Goal: Entertainment & Leisure: Consume media (video, audio)

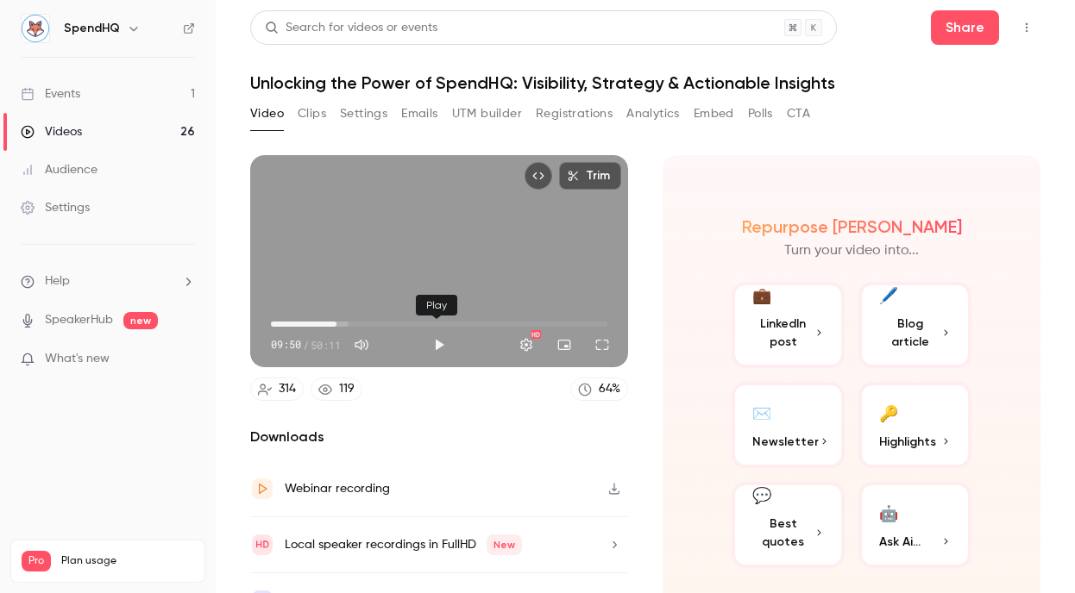
click at [432, 336] on button "Play" at bounding box center [439, 345] width 35 height 35
click at [596, 339] on button "Full screen" at bounding box center [602, 345] width 35 height 35
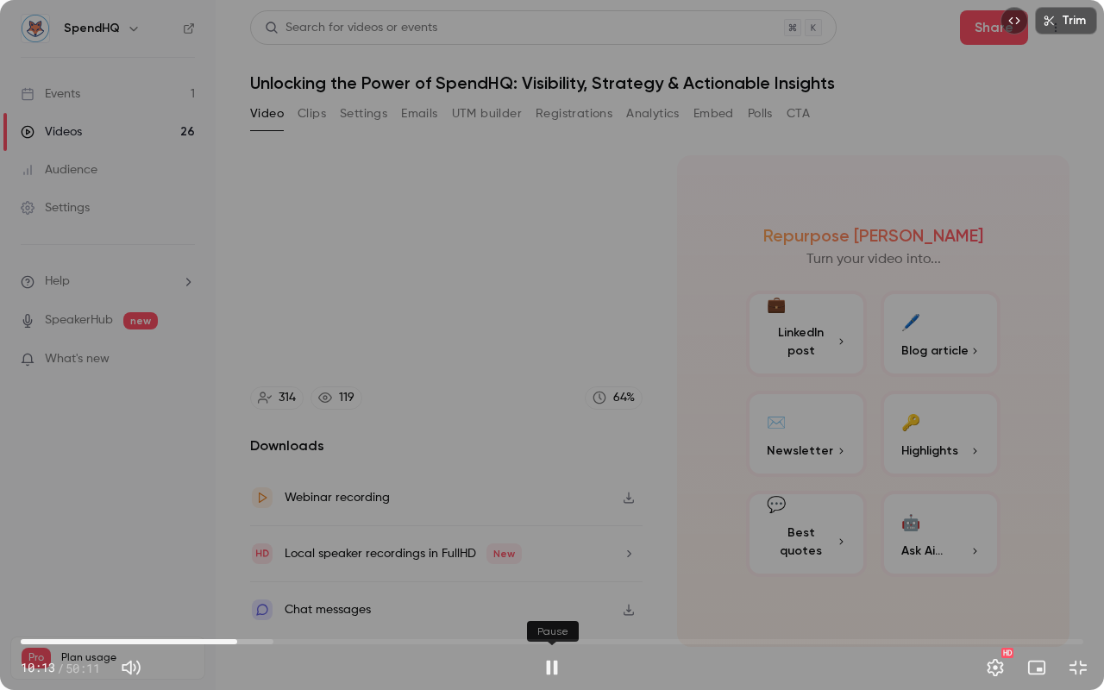
click at [557, 593] on button "Pause" at bounding box center [552, 667] width 35 height 35
click at [558, 593] on button "Play" at bounding box center [552, 667] width 35 height 35
click at [558, 593] on button "Pause" at bounding box center [552, 667] width 35 height 35
click at [556, 593] on button "Play" at bounding box center [552, 667] width 35 height 35
click at [556, 593] on button "Pause" at bounding box center [552, 667] width 35 height 35
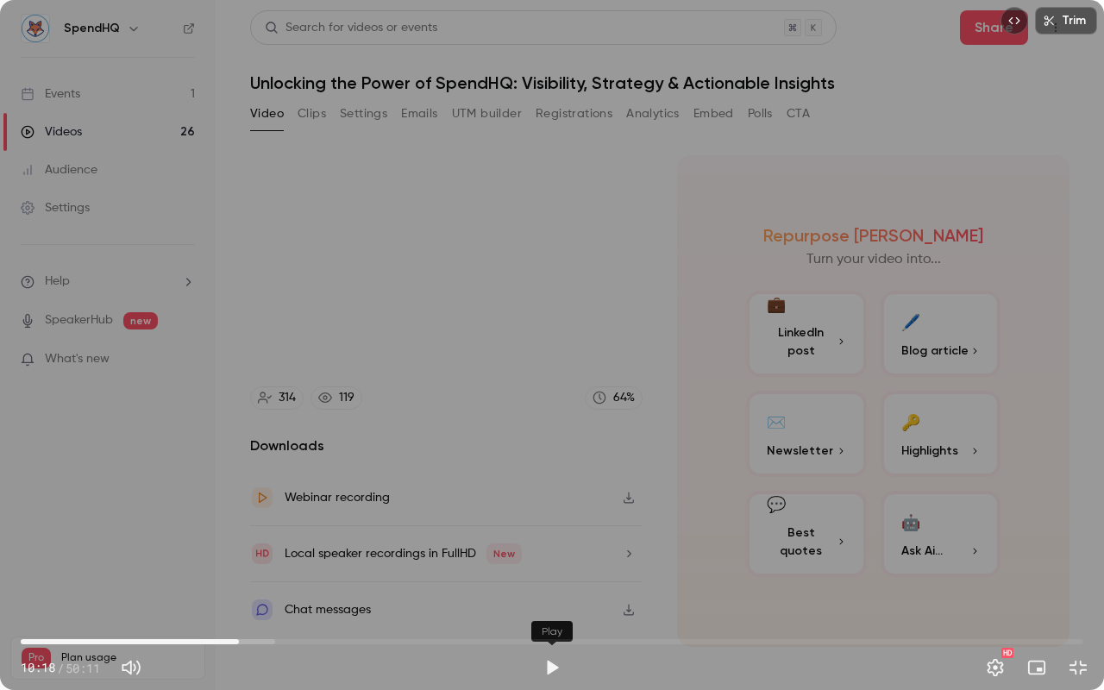
click at [556, 593] on button "Play" at bounding box center [552, 667] width 35 height 35
click at [556, 593] on button "Pause" at bounding box center [552, 667] width 35 height 35
click at [546, 593] on button "Play" at bounding box center [552, 667] width 35 height 35
click at [552, 593] on button "Pause" at bounding box center [552, 667] width 35 height 35
click at [551, 593] on button "Play" at bounding box center [552, 667] width 35 height 35
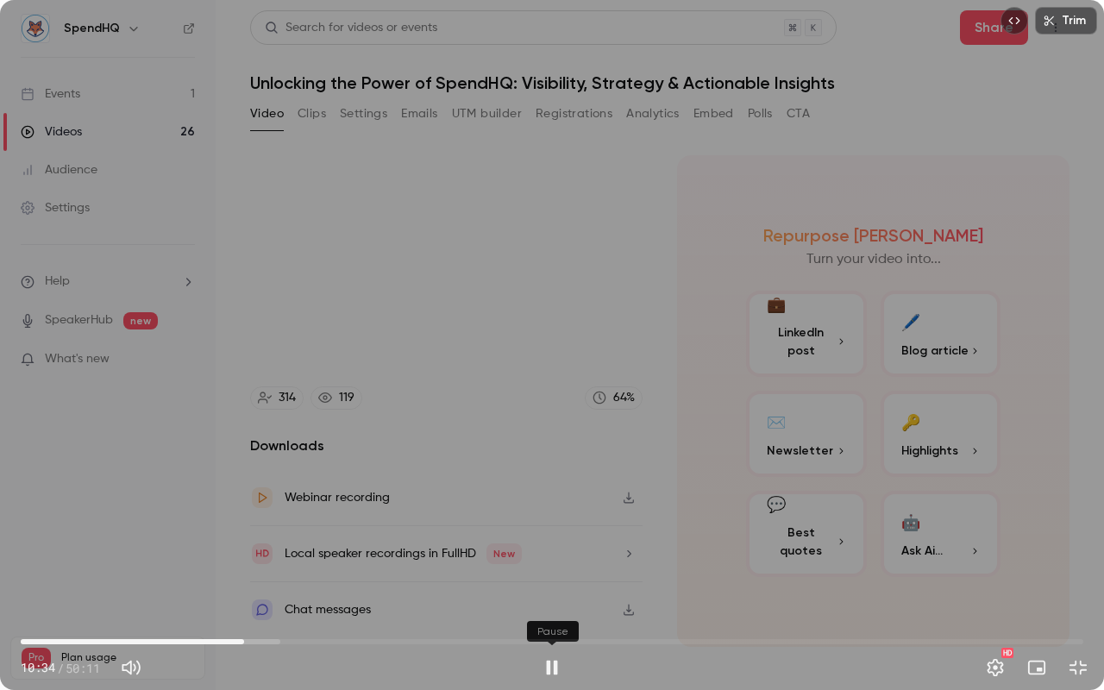
click at [551, 593] on button "Pause" at bounding box center [552, 667] width 35 height 35
click at [221, 593] on span "10:34" at bounding box center [552, 642] width 1063 height 28
click at [195, 593] on span "08:13" at bounding box center [552, 642] width 1063 height 28
click at [216, 593] on span "08:13" at bounding box center [552, 642] width 1063 height 28
click at [225, 593] on span "09:39" at bounding box center [552, 642] width 1063 height 28
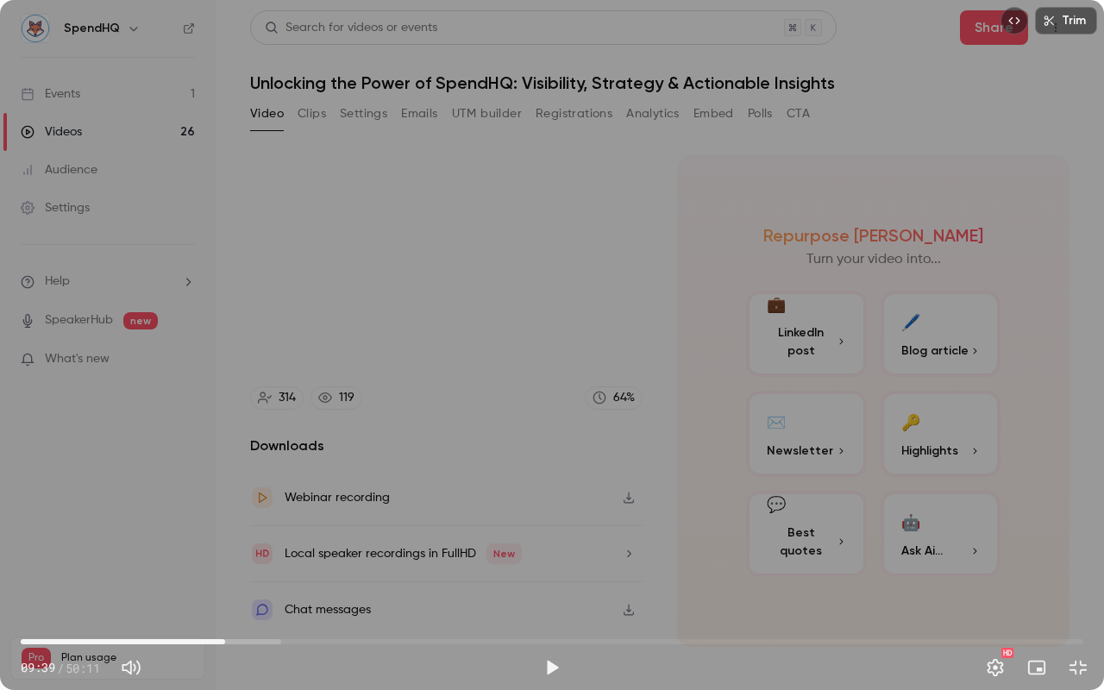
click at [235, 593] on span "09:39" at bounding box center [552, 642] width 1063 height 28
click at [551, 593] on button "Play" at bounding box center [552, 667] width 35 height 35
click at [556, 593] on button "Pause" at bounding box center [552, 667] width 35 height 35
click at [550, 593] on button "Play" at bounding box center [552, 667] width 35 height 35
click at [428, 468] on div "Trim 10:40 10:40 / 50:11 HD" at bounding box center [552, 345] width 1104 height 690
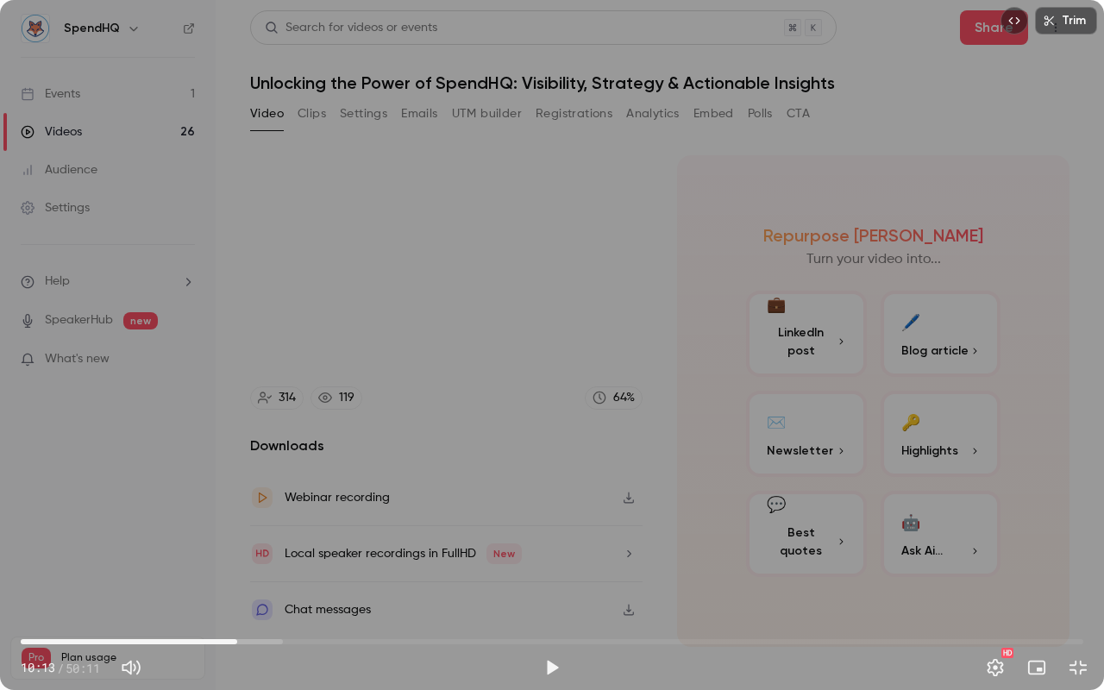
click at [237, 593] on span "10:13" at bounding box center [237, 641] width 5 height 5
click at [552, 593] on button "Play" at bounding box center [552, 667] width 35 height 35
click at [554, 593] on button "Pause" at bounding box center [552, 667] width 35 height 35
type input "*****"
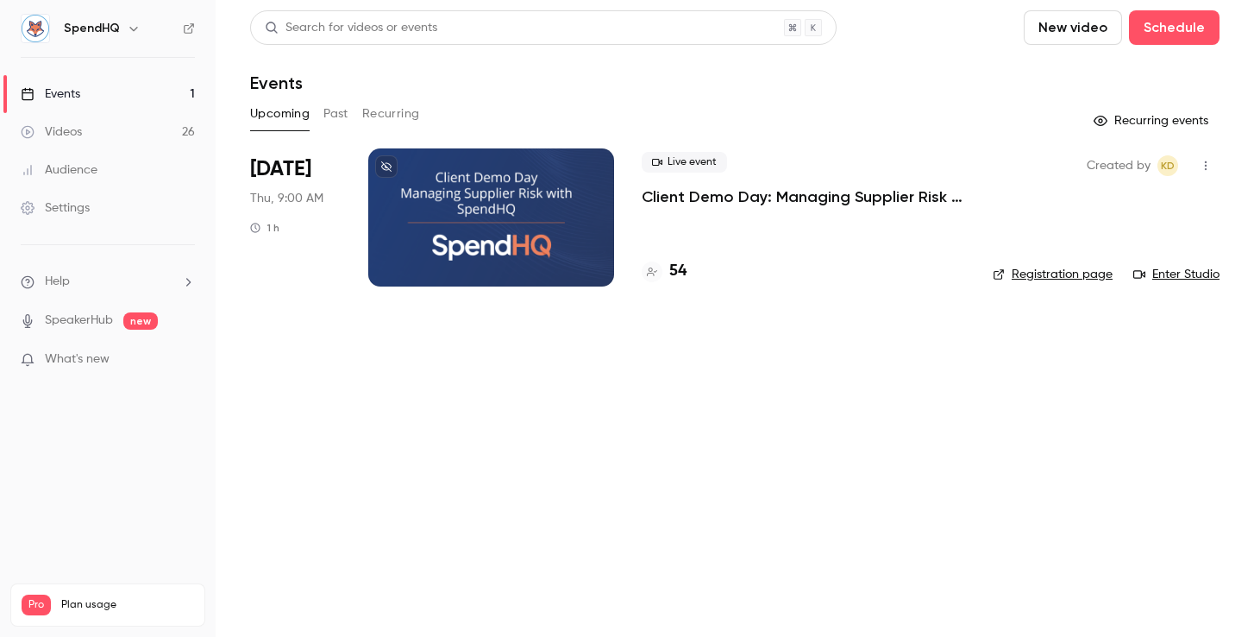
click at [343, 111] on button "Past" at bounding box center [335, 114] width 25 height 28
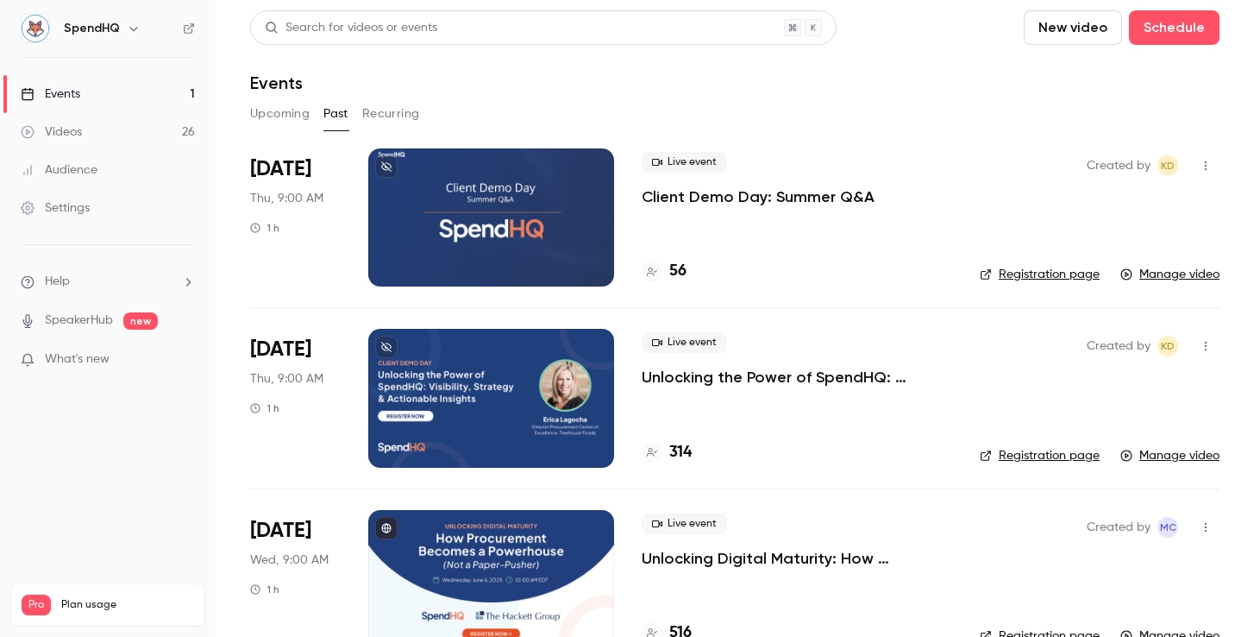
click at [497, 402] on div at bounding box center [491, 398] width 246 height 138
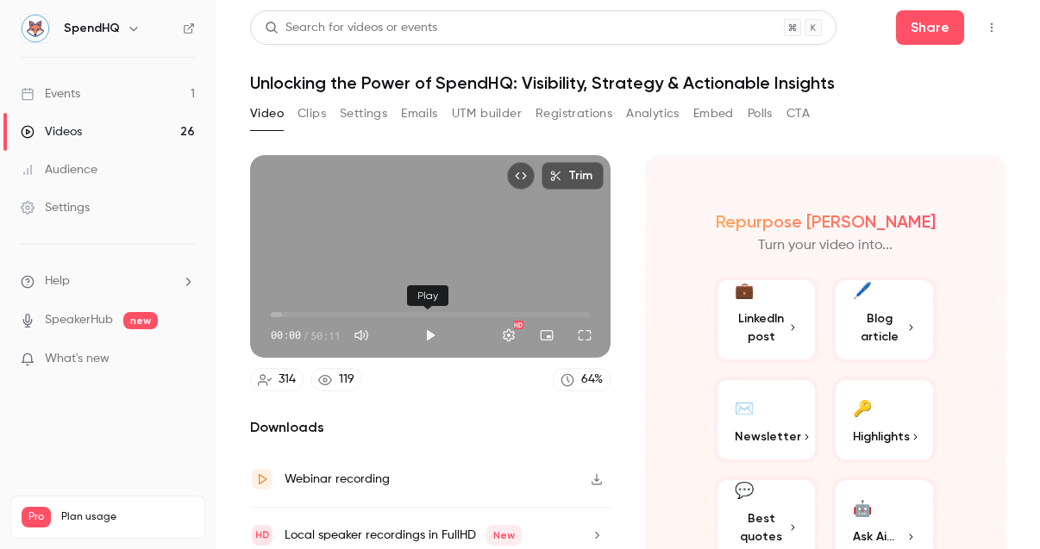
click at [428, 334] on button "Play" at bounding box center [430, 335] width 35 height 35
click at [582, 335] on button "Full screen" at bounding box center [585, 335] width 35 height 35
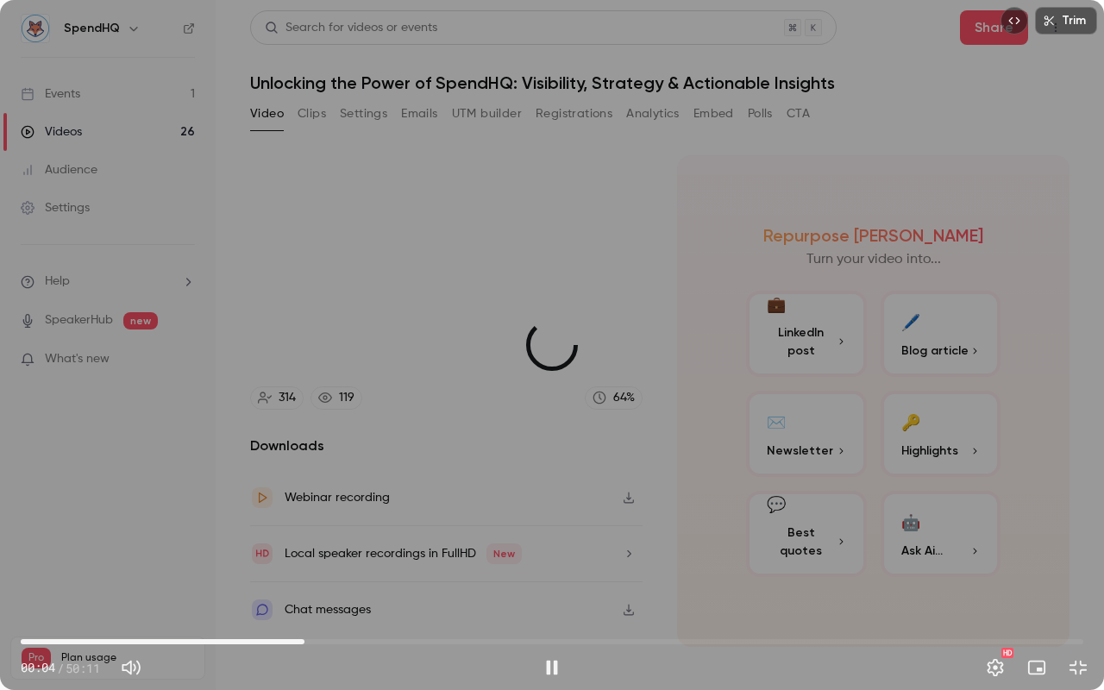
click at [304, 636] on span "13:24" at bounding box center [552, 642] width 1063 height 28
click at [272, 636] on span "13:25" at bounding box center [552, 642] width 1063 height 28
click at [253, 636] on span "11:55" at bounding box center [552, 642] width 1063 height 28
click at [553, 636] on button "Pause" at bounding box center [552, 667] width 35 height 35
click at [554, 636] on button "Play" at bounding box center [552, 667] width 35 height 35
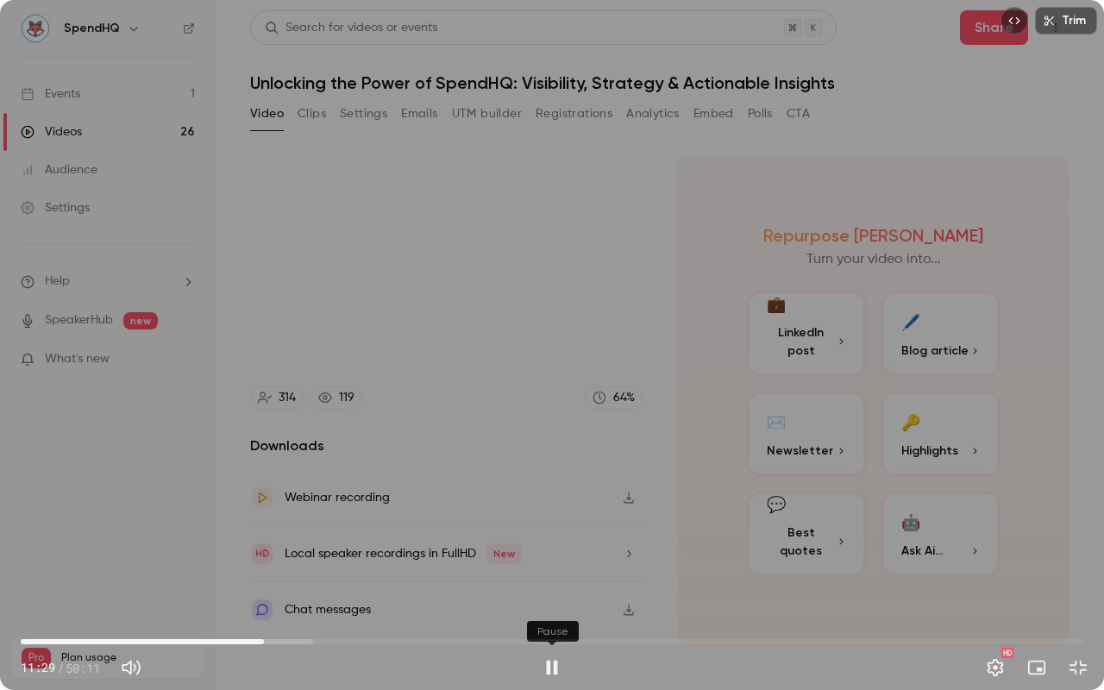
click at [550, 636] on button "Pause" at bounding box center [552, 667] width 35 height 35
click at [557, 636] on button "Play" at bounding box center [552, 667] width 35 height 35
click at [552, 636] on button "Pause" at bounding box center [552, 667] width 35 height 35
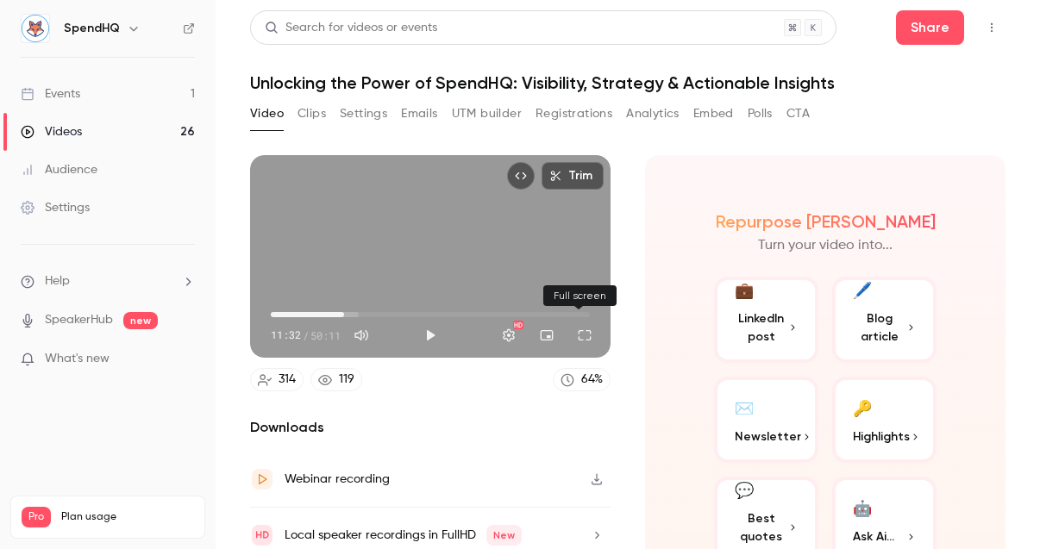
click at [584, 324] on button "Full screen" at bounding box center [585, 335] width 35 height 35
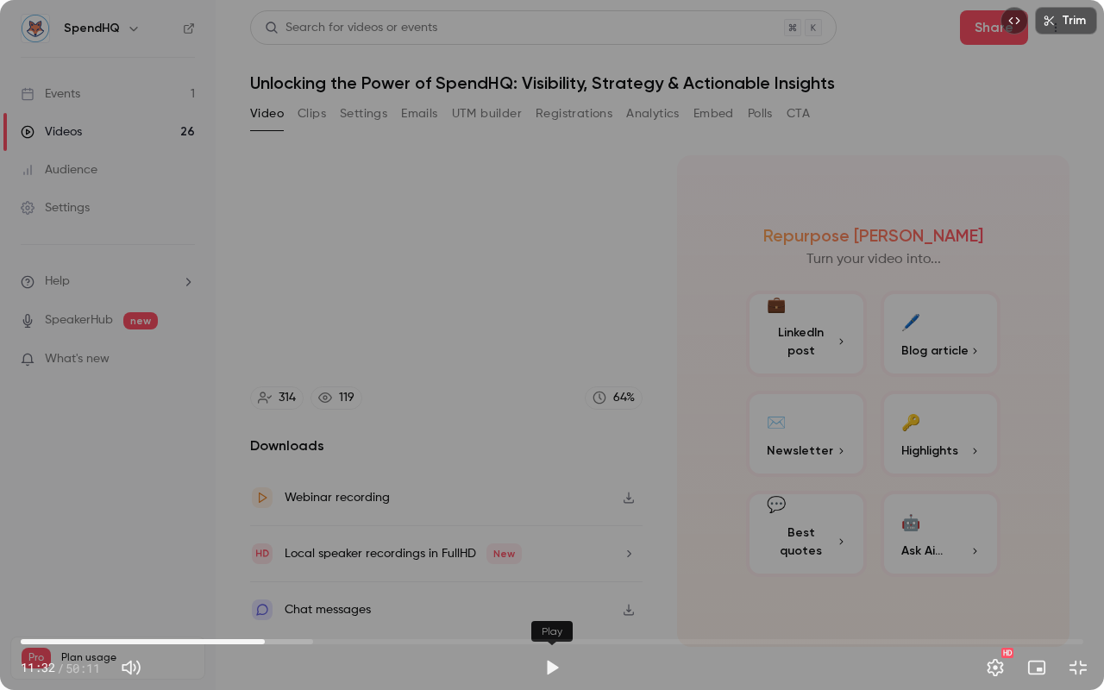
click at [554, 636] on button "Play" at bounding box center [552, 667] width 35 height 35
type input "*****"
click at [535, 636] on button "Pause" at bounding box center [552, 667] width 35 height 35
click at [554, 636] on button "Play" at bounding box center [552, 667] width 35 height 35
click at [255, 636] on span "11:05" at bounding box center [552, 642] width 1063 height 28
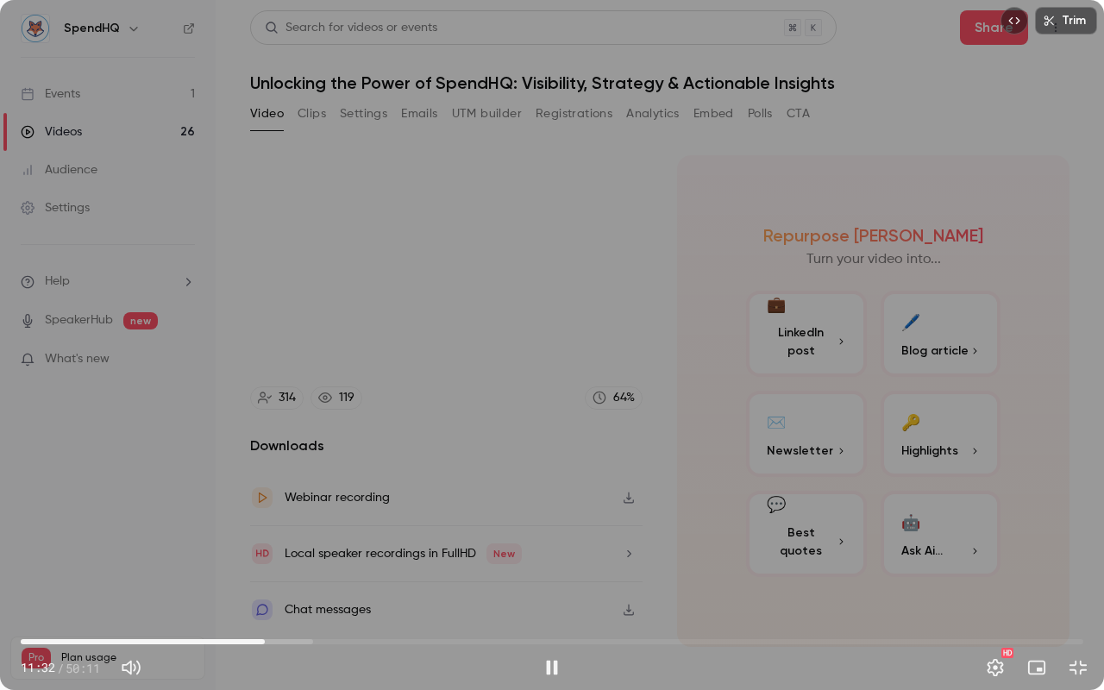
click at [476, 512] on div "Trim 11:32 11:32 / 50:11 HD" at bounding box center [552, 345] width 1104 height 690
click at [548, 636] on button "Play" at bounding box center [552, 667] width 35 height 35
click at [551, 636] on button "Pause" at bounding box center [552, 667] width 35 height 35
click at [549, 636] on button "Play" at bounding box center [552, 667] width 35 height 35
click at [549, 636] on button "Pause" at bounding box center [552, 667] width 35 height 35
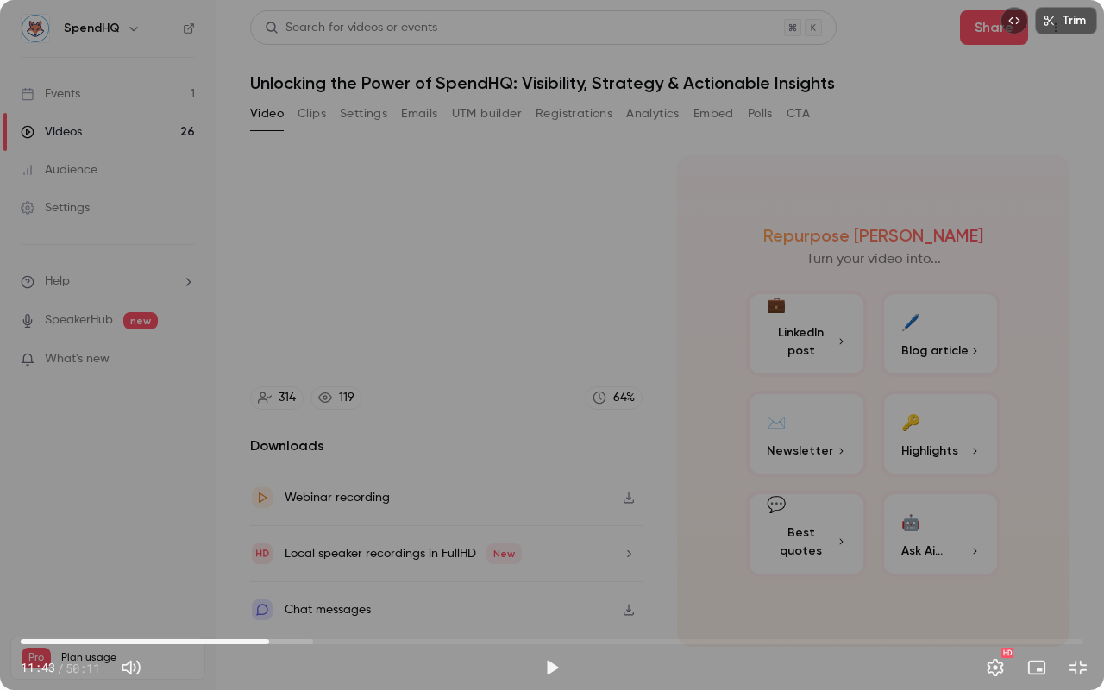
click at [549, 636] on button "Play" at bounding box center [552, 667] width 35 height 35
drag, startPoint x: 550, startPoint y: 668, endPoint x: 588, endPoint y: 636, distance: 49.6
click at [550, 636] on button "Pause" at bounding box center [552, 667] width 35 height 35
click at [549, 636] on button "Play" at bounding box center [552, 667] width 35 height 35
click at [551, 636] on button "Pause" at bounding box center [552, 667] width 35 height 35
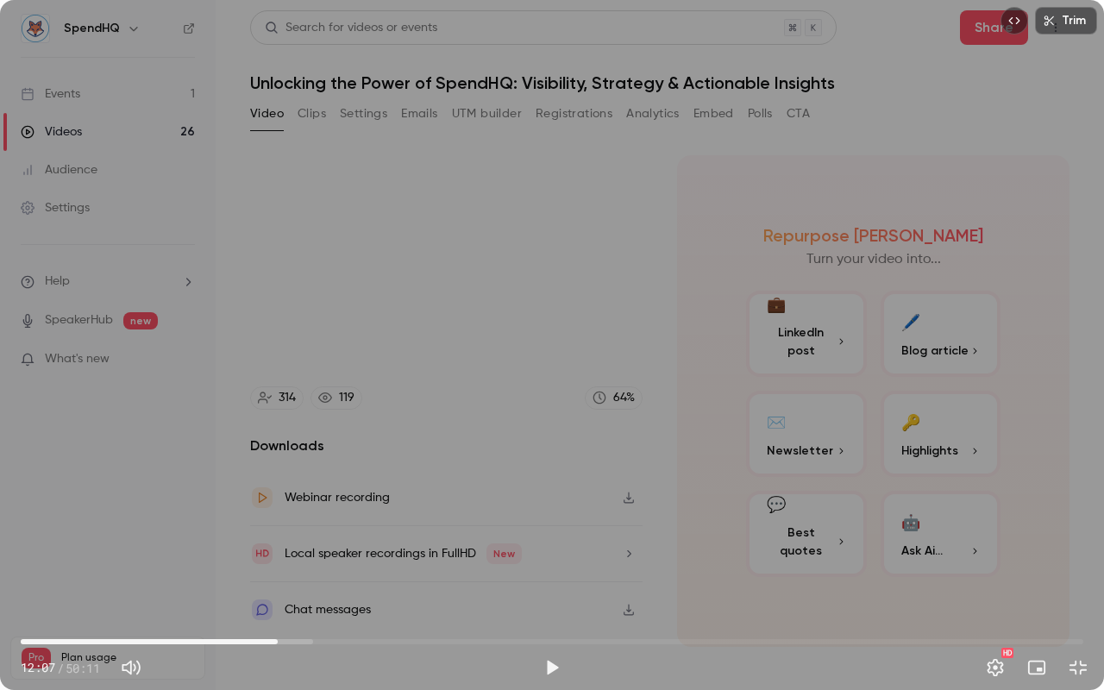
click at [547, 636] on button "Play" at bounding box center [552, 667] width 35 height 35
click at [556, 636] on button "Pause" at bounding box center [552, 667] width 35 height 35
click at [549, 636] on button "Play" at bounding box center [552, 667] width 35 height 35
click at [548, 499] on div "Trim 12:32 12:32 / 50:11 HD" at bounding box center [552, 345] width 1104 height 690
click at [565, 533] on div "Trim 12:32 12:32 / 50:11 HD" at bounding box center [552, 345] width 1104 height 690
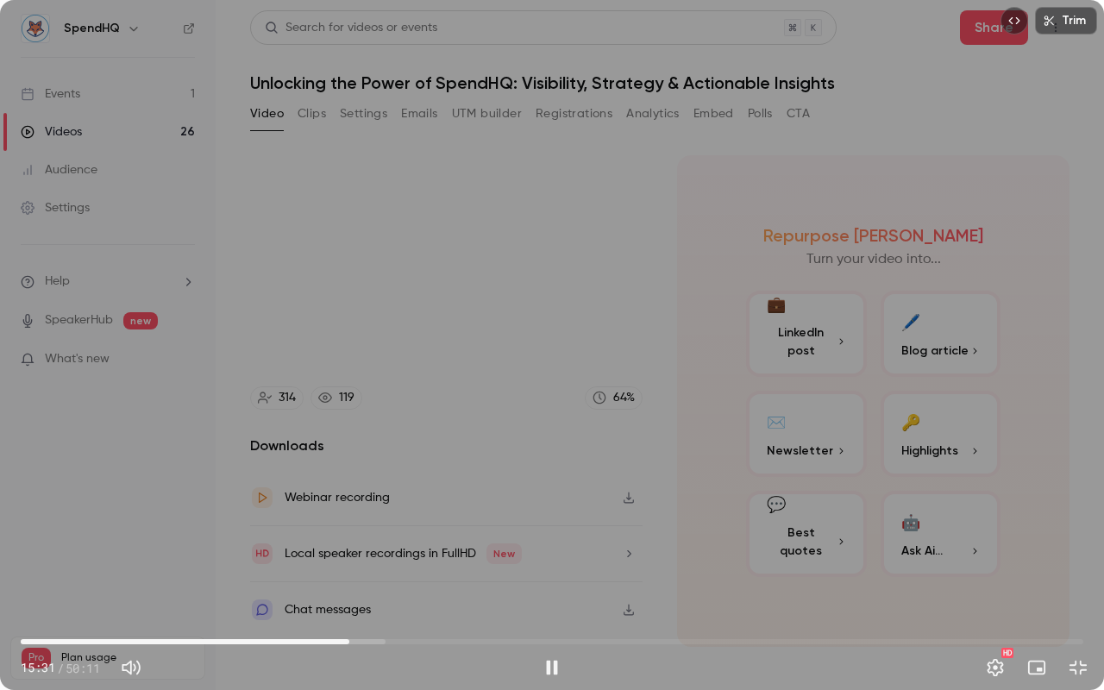
click at [463, 434] on div "Trim 15:31 15:31 / 50:11 HD" at bounding box center [552, 345] width 1104 height 690
click at [554, 636] on button "Play" at bounding box center [552, 667] width 35 height 35
click at [346, 636] on span "15:21" at bounding box center [345, 641] width 5 height 5
drag, startPoint x: 561, startPoint y: 662, endPoint x: 583, endPoint y: 654, distance: 24.0
click at [561, 636] on button "Pause" at bounding box center [552, 667] width 35 height 35
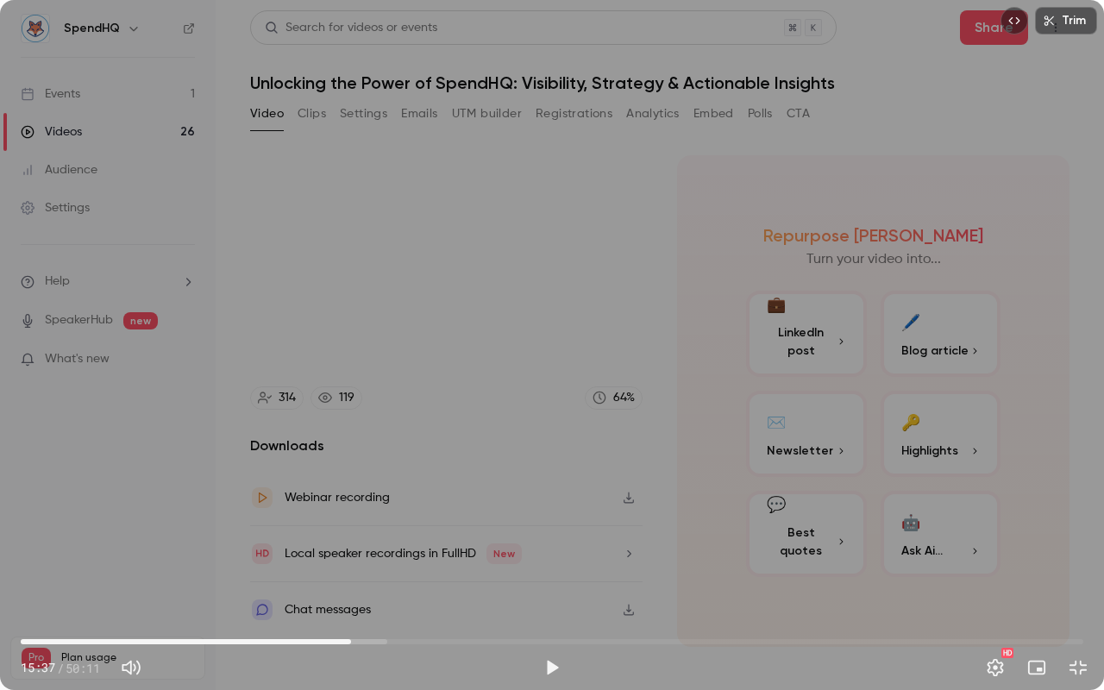
drag, startPoint x: 569, startPoint y: 666, endPoint x: 552, endPoint y: 664, distance: 17.3
click at [566, 636] on div "15:37 15:37 / 50:11 HD" at bounding box center [552, 654] width 1104 height 72
click at [550, 636] on button "Play" at bounding box center [552, 667] width 35 height 35
click at [535, 636] on button "Pause" at bounding box center [552, 667] width 35 height 35
type input "*****"
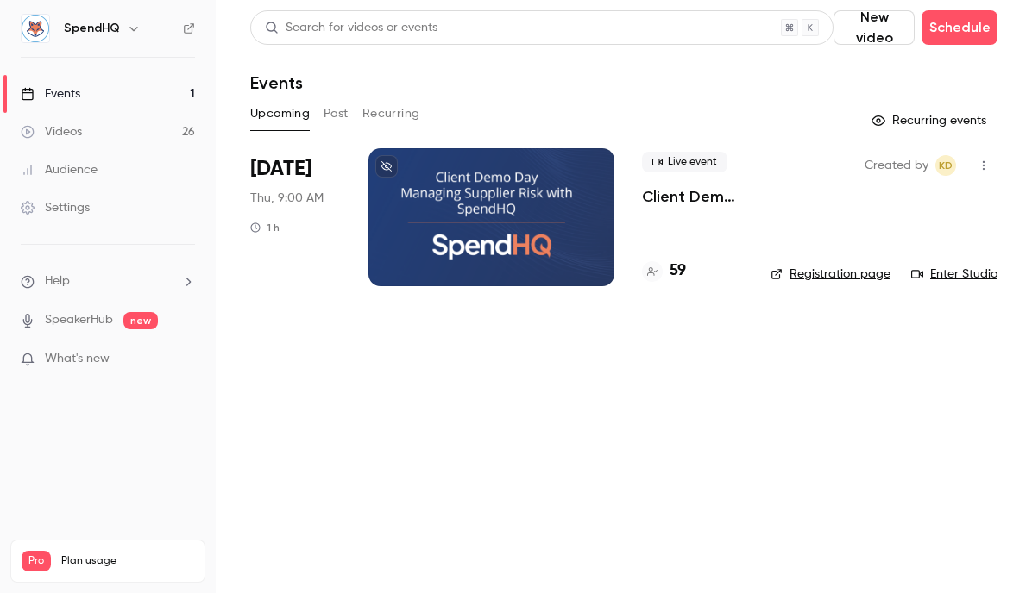
click at [341, 117] on button "Past" at bounding box center [335, 114] width 25 height 28
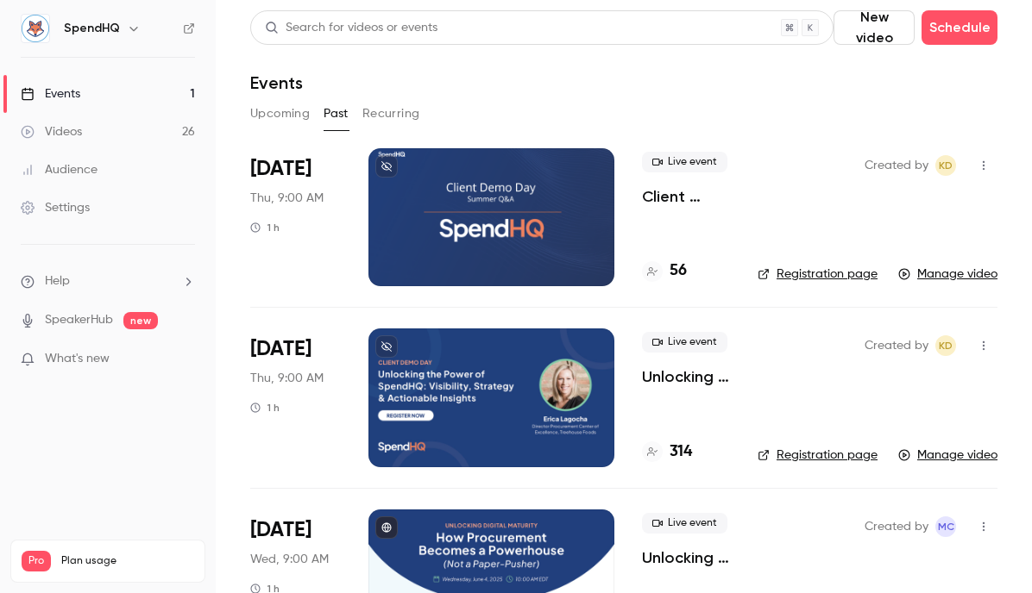
click at [443, 399] on div at bounding box center [491, 398] width 246 height 138
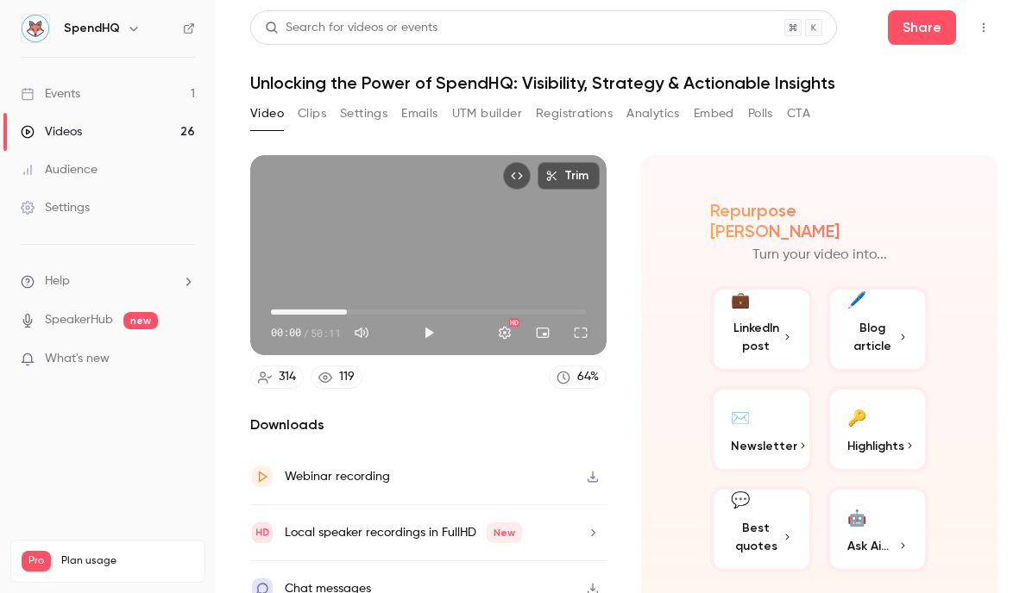
click at [345, 307] on span "12:04" at bounding box center [428, 312] width 315 height 28
click at [427, 331] on button "Play" at bounding box center [428, 333] width 35 height 35
click at [570, 329] on button "Full screen" at bounding box center [580, 333] width 35 height 35
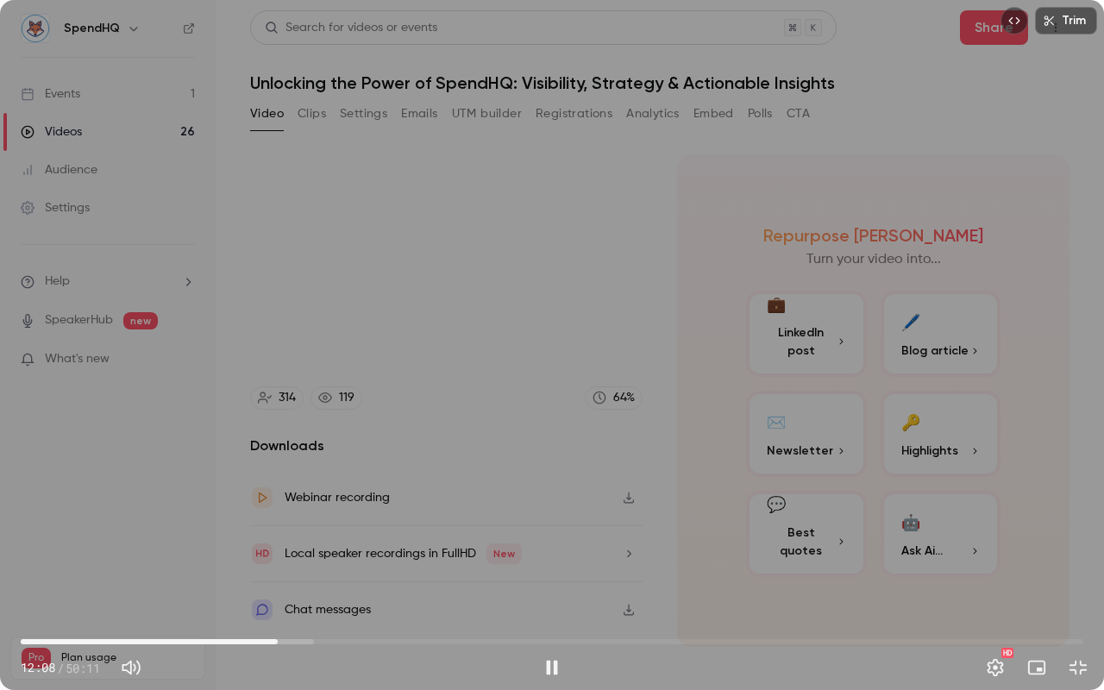
click at [289, 593] on span "12:08" at bounding box center [552, 642] width 1063 height 28
click at [299, 593] on span "13:09" at bounding box center [552, 642] width 1063 height 28
click at [328, 593] on span "13:24" at bounding box center [552, 642] width 1063 height 28
click at [556, 593] on button "Pause" at bounding box center [552, 667] width 35 height 35
click at [552, 593] on button "Play" at bounding box center [552, 667] width 35 height 35
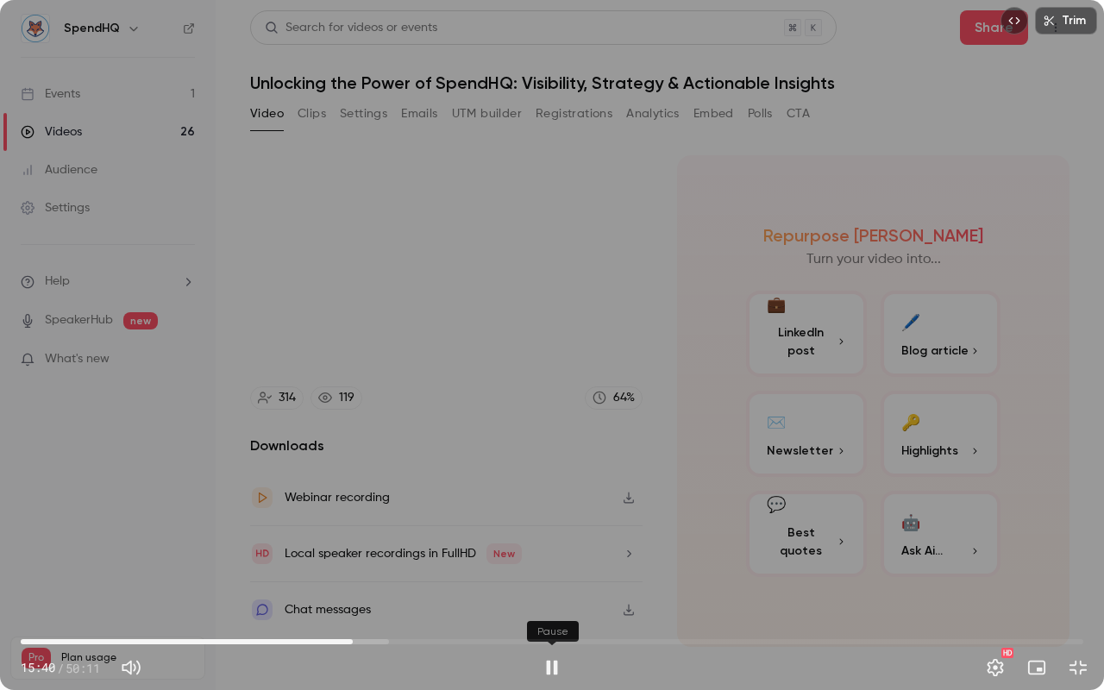
click at [553, 593] on button "Pause" at bounding box center [552, 667] width 35 height 35
click at [547, 593] on button "Play" at bounding box center [552, 667] width 35 height 35
click at [545, 593] on button "Pause" at bounding box center [552, 667] width 35 height 35
click at [556, 593] on button "Play" at bounding box center [552, 667] width 35 height 35
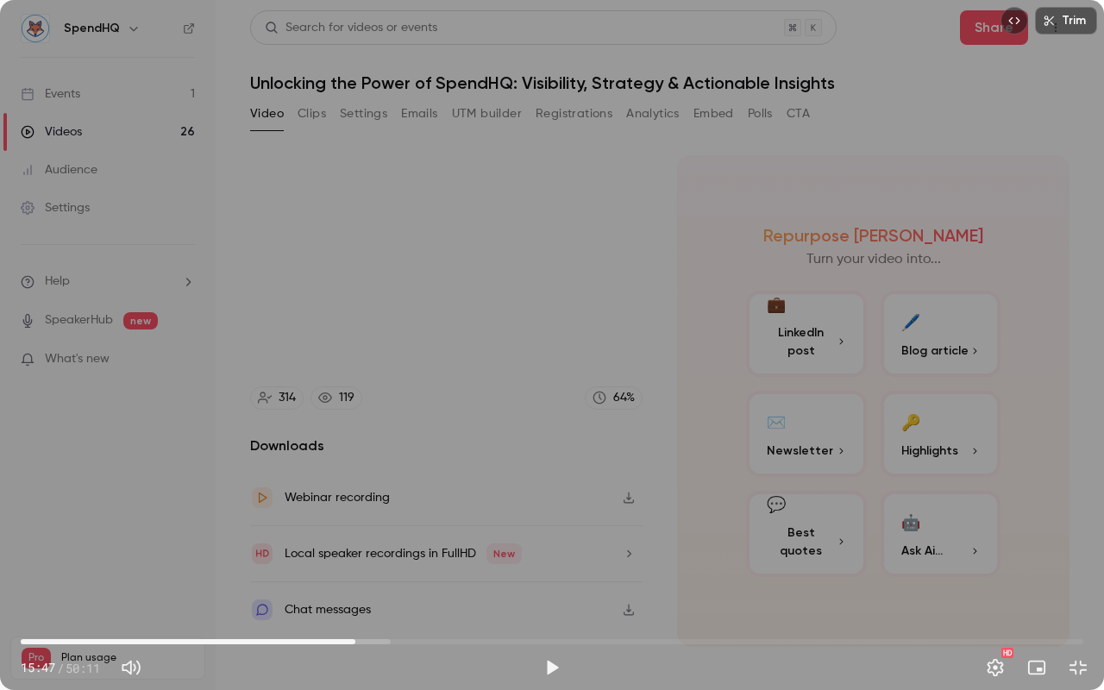
click at [551, 593] on button "Play" at bounding box center [552, 667] width 35 height 35
click at [493, 516] on div "Trim 15:53 15:53 / 50:11 HD" at bounding box center [552, 345] width 1104 height 690
click at [554, 593] on button "Play" at bounding box center [552, 667] width 35 height 35
click at [547, 593] on button "Pause" at bounding box center [552, 667] width 35 height 35
type input "******"
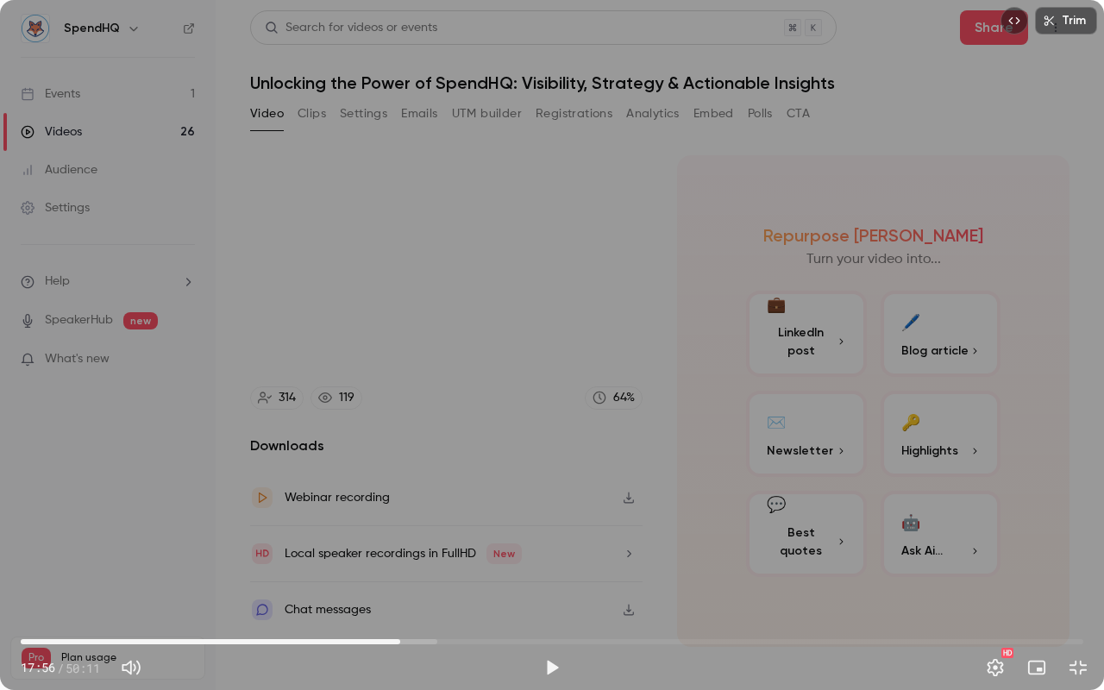
click at [535, 593] on button "Play" at bounding box center [552, 667] width 35 height 35
click at [545, 593] on button "Pause" at bounding box center [552, 667] width 35 height 35
click at [549, 593] on button "Play" at bounding box center [552, 667] width 35 height 35
click at [549, 593] on button "Pause" at bounding box center [552, 667] width 35 height 35
click at [549, 593] on button "Play" at bounding box center [552, 667] width 35 height 35
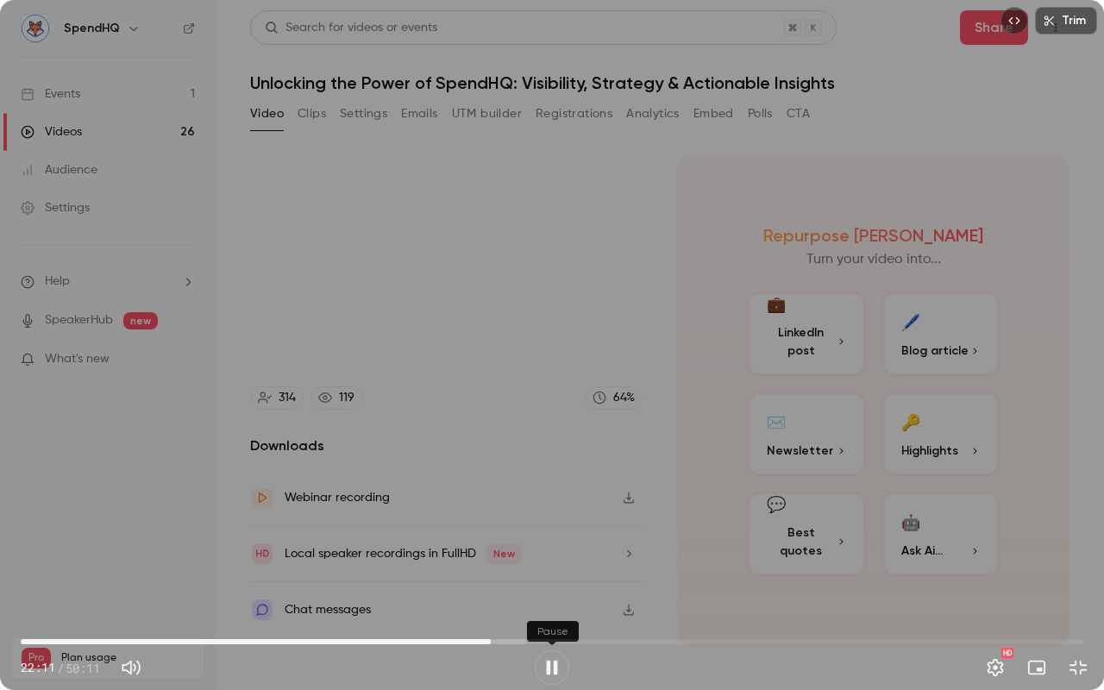
click at [556, 593] on button "Pause" at bounding box center [552, 667] width 35 height 35
click at [552, 593] on button "Play" at bounding box center [552, 667] width 35 height 35
click at [553, 593] on button "Pause" at bounding box center [552, 667] width 35 height 35
click at [549, 593] on button "Play" at bounding box center [552, 667] width 35 height 35
click at [556, 593] on button "Pause" at bounding box center [552, 667] width 35 height 35
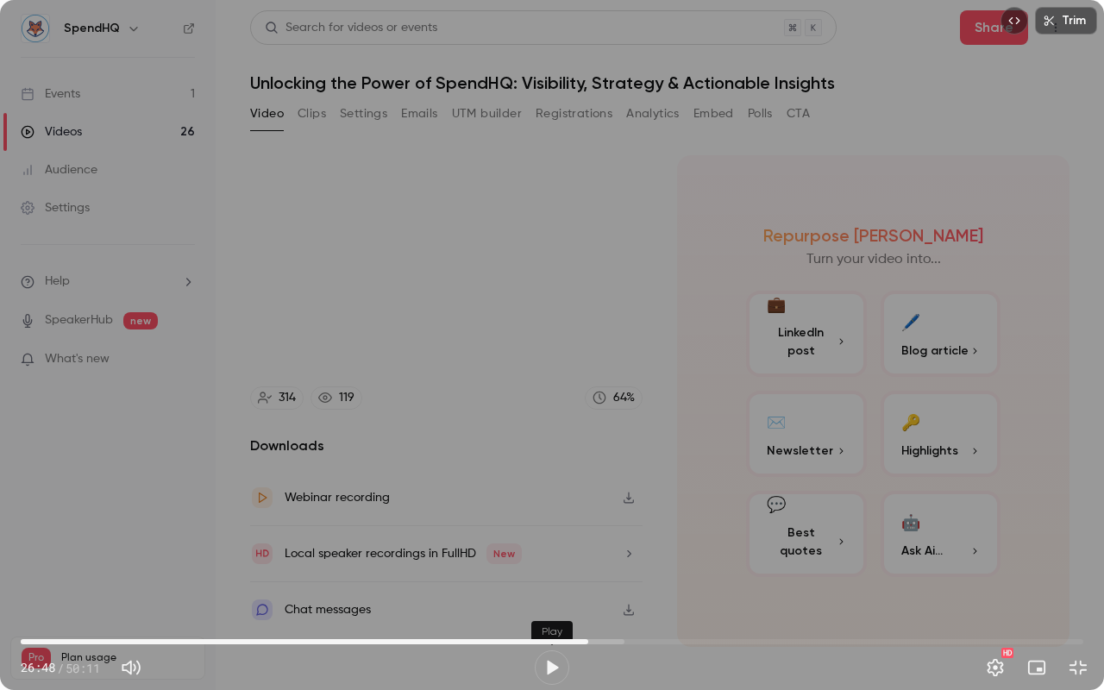
click at [553, 593] on button "Play" at bounding box center [552, 667] width 35 height 35
click at [553, 593] on button "Pause" at bounding box center [552, 667] width 35 height 35
click at [552, 593] on button "Play" at bounding box center [552, 667] width 35 height 35
click at [995, 593] on button "Settings" at bounding box center [995, 667] width 35 height 35
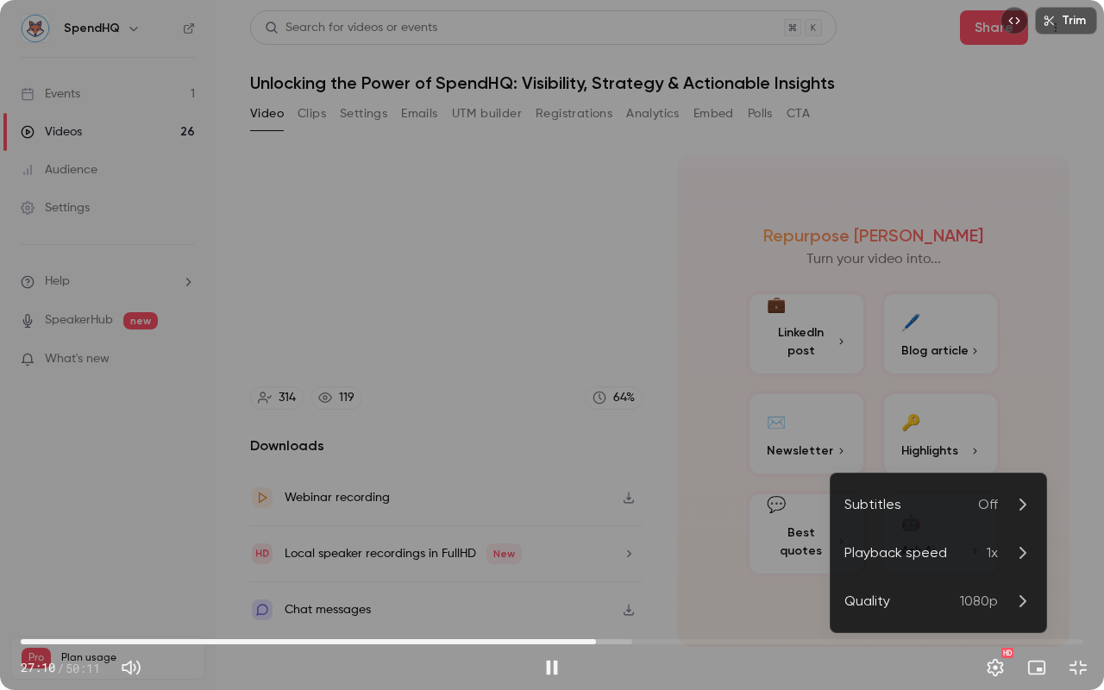
click at [987, 549] on span "1x" at bounding box center [992, 553] width 11 height 21
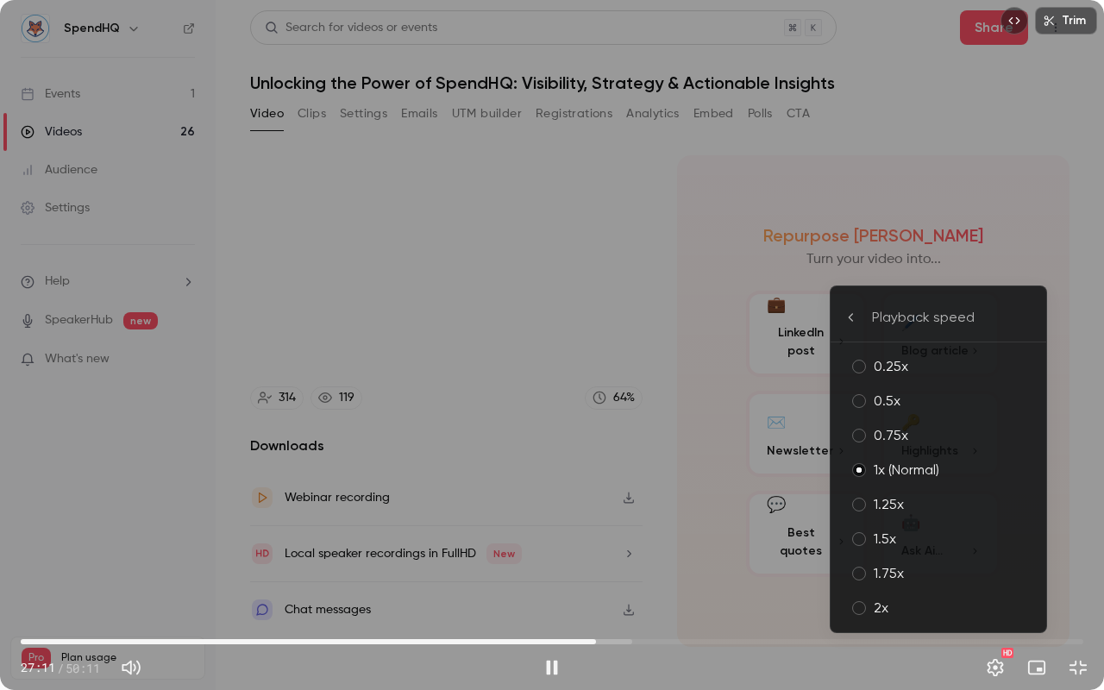
click at [986, 549] on li "1.5x" at bounding box center [939, 539] width 216 height 35
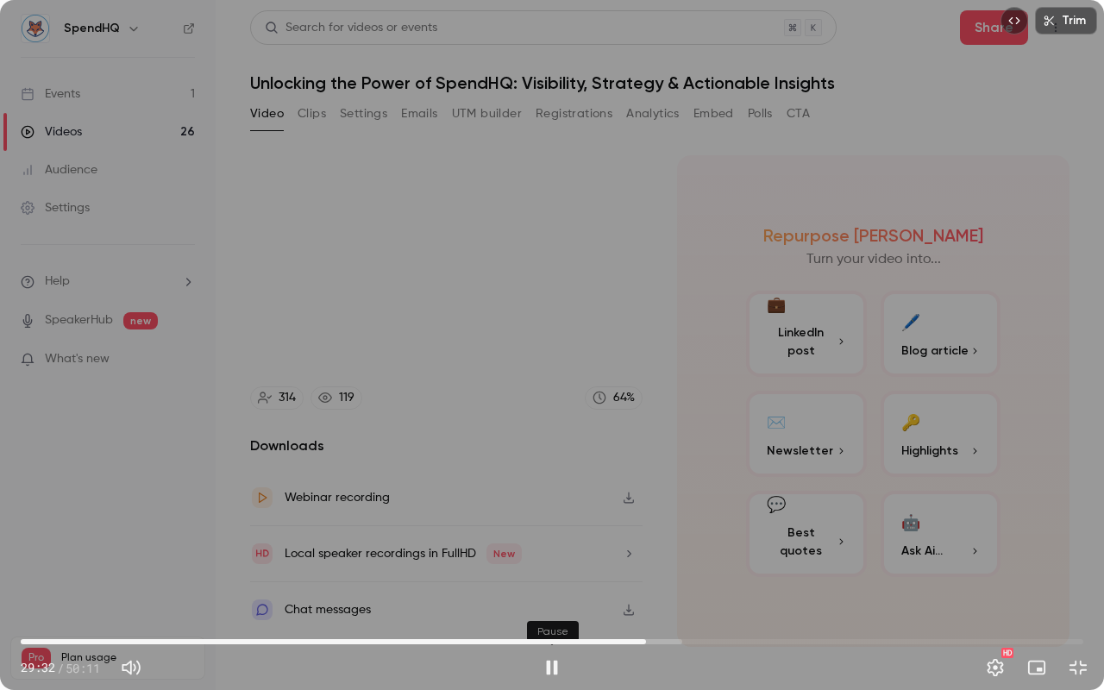
click at [550, 593] on button "Pause" at bounding box center [552, 667] width 35 height 35
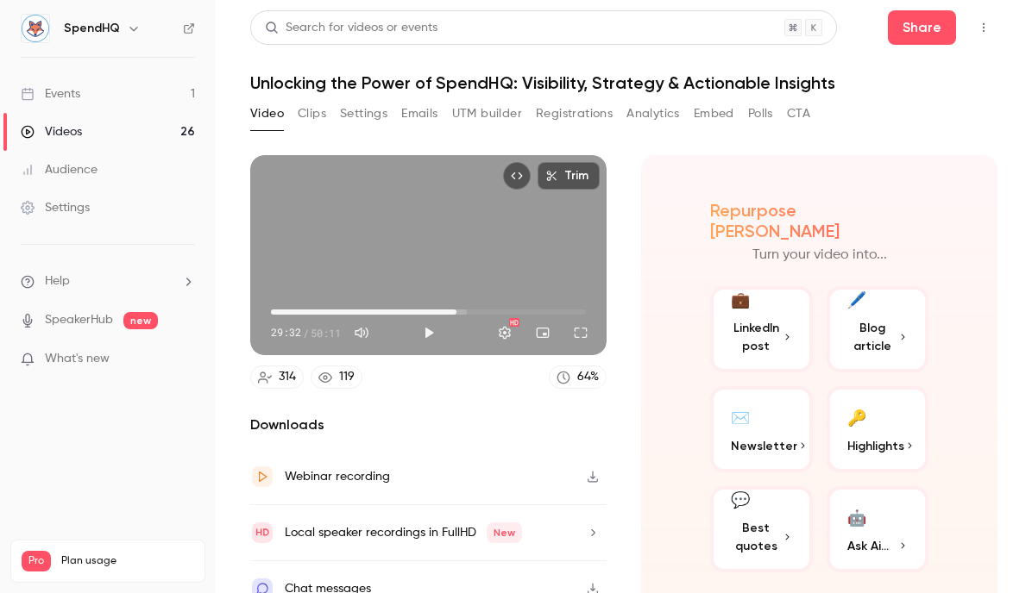
type input "******"
